Goal: Information Seeking & Learning: Check status

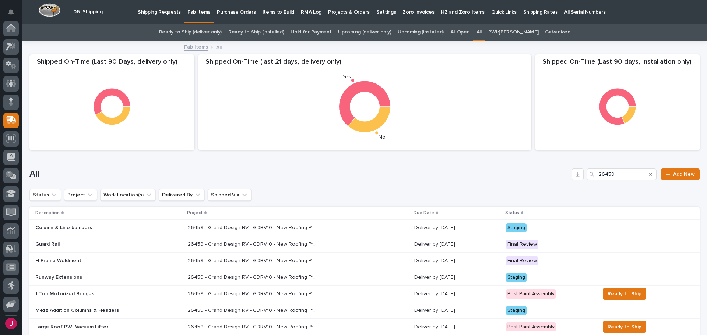
scroll to position [54, 0]
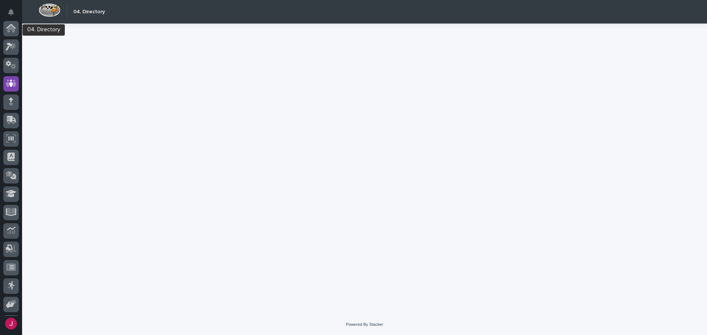
scroll to position [54, 0]
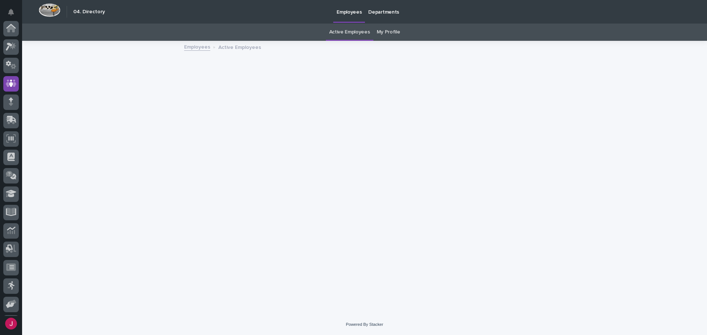
scroll to position [54, 0]
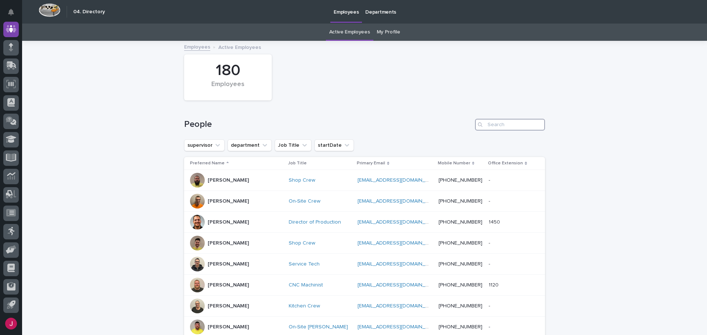
click at [491, 123] on input "Search" at bounding box center [510, 125] width 70 height 12
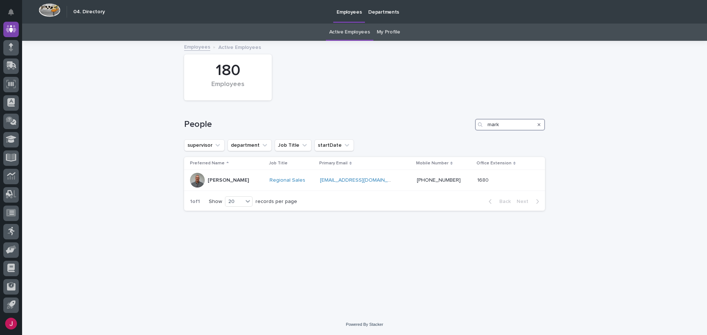
type input "mark"
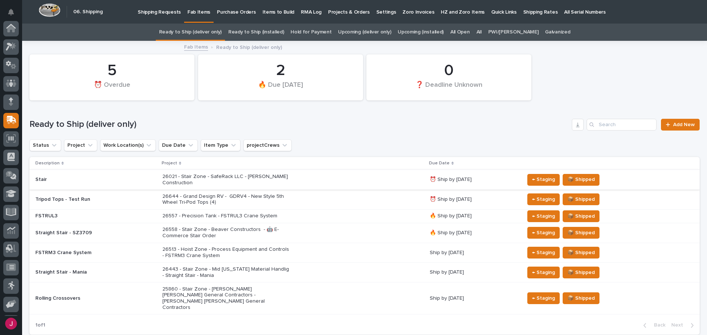
scroll to position [54, 0]
click at [599, 124] on input "Search" at bounding box center [622, 125] width 70 height 12
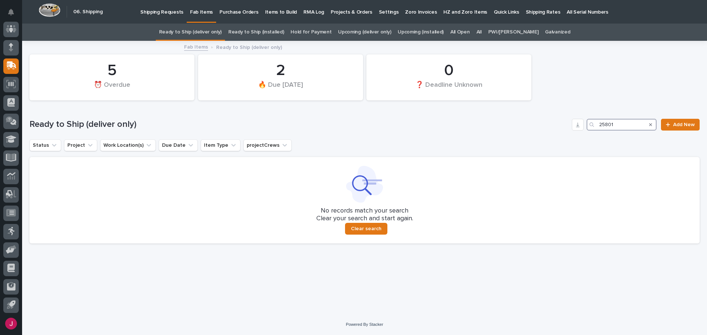
type input "25801"
click at [651, 125] on icon "Search" at bounding box center [650, 124] width 3 height 3
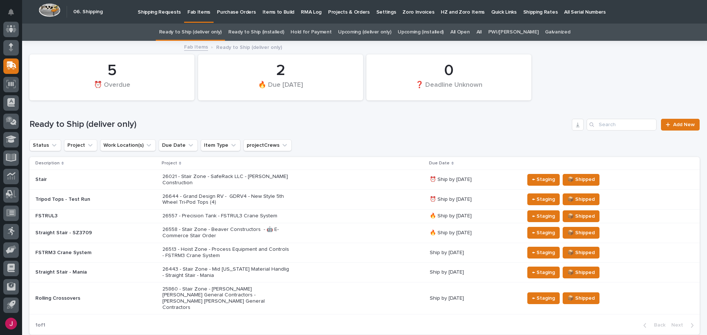
click at [482, 30] on link "All" at bounding box center [478, 32] width 5 height 17
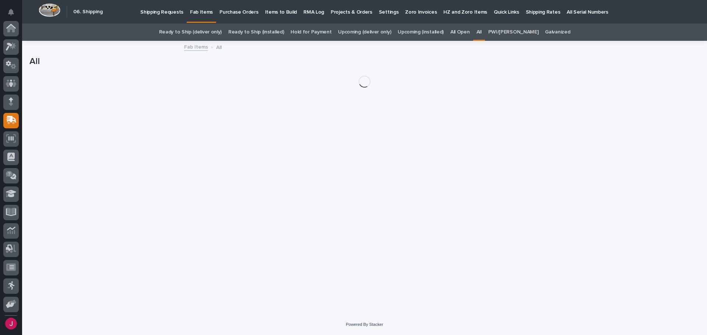
scroll to position [54, 0]
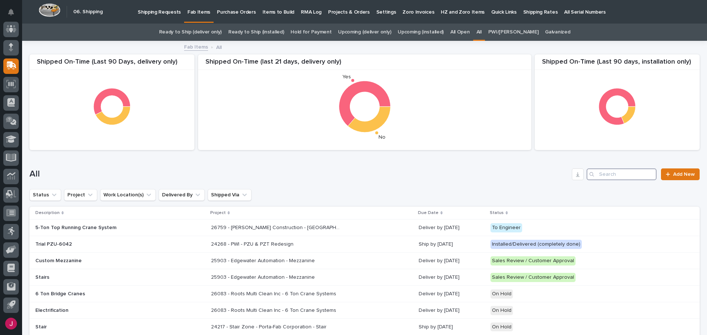
click at [597, 174] on input "Search" at bounding box center [622, 175] width 70 height 12
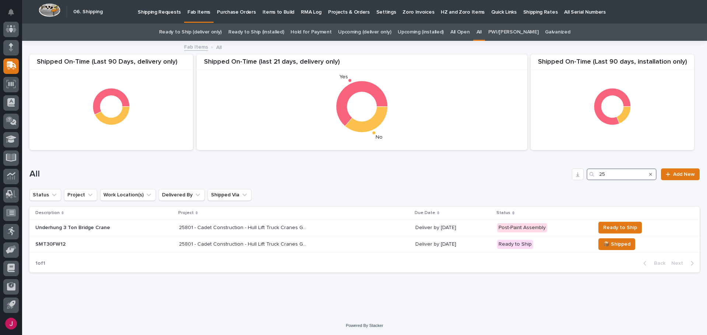
type input "2"
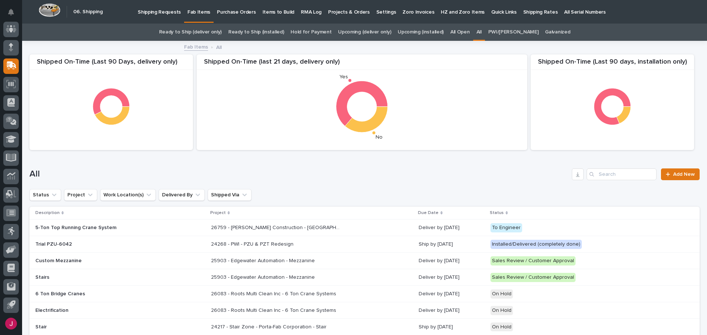
click at [256, 30] on link "Ready to Ship (installed)" at bounding box center [256, 32] width 56 height 17
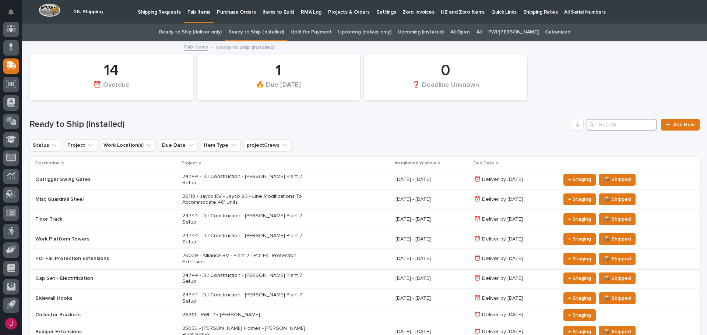
click at [602, 124] on input "Search" at bounding box center [622, 125] width 70 height 12
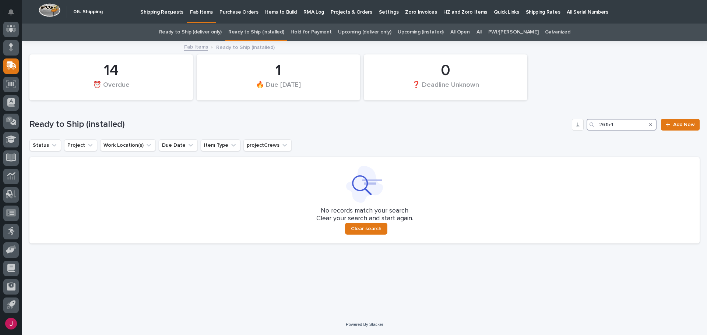
type input "26154"
click at [482, 33] on link "All" at bounding box center [478, 32] width 5 height 17
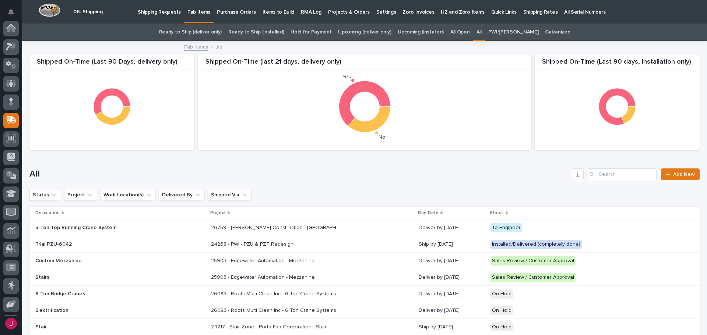
scroll to position [54, 0]
click at [595, 176] on input "Search" at bounding box center [622, 175] width 70 height 12
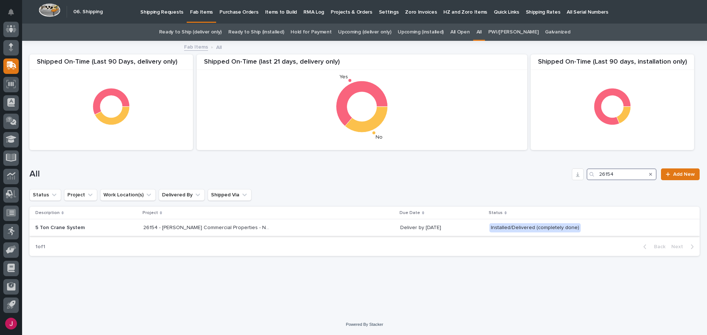
type input "26154"
click at [200, 229] on p "26154 - Graber Commercial Properties - New Building Crane in Plymouth" at bounding box center [208, 227] width 130 height 8
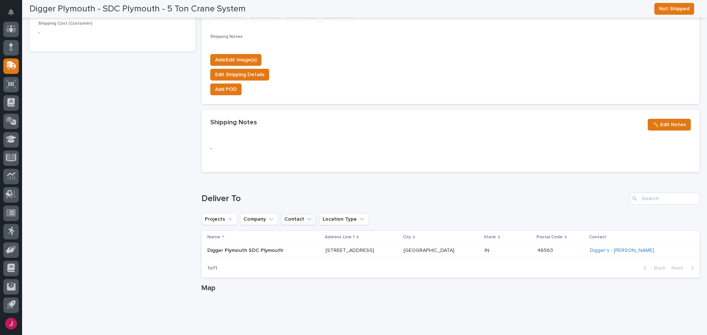
scroll to position [479, 0]
